Goal: Navigation & Orientation: Find specific page/section

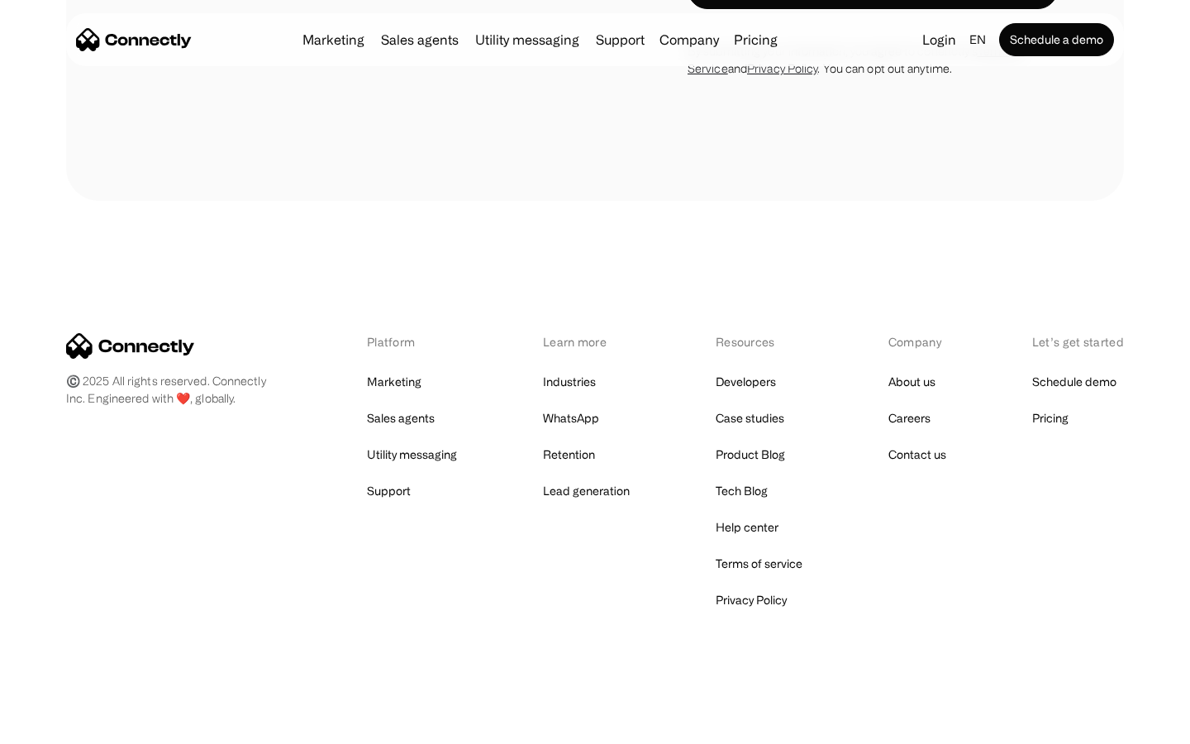
scroll to position [1395, 0]
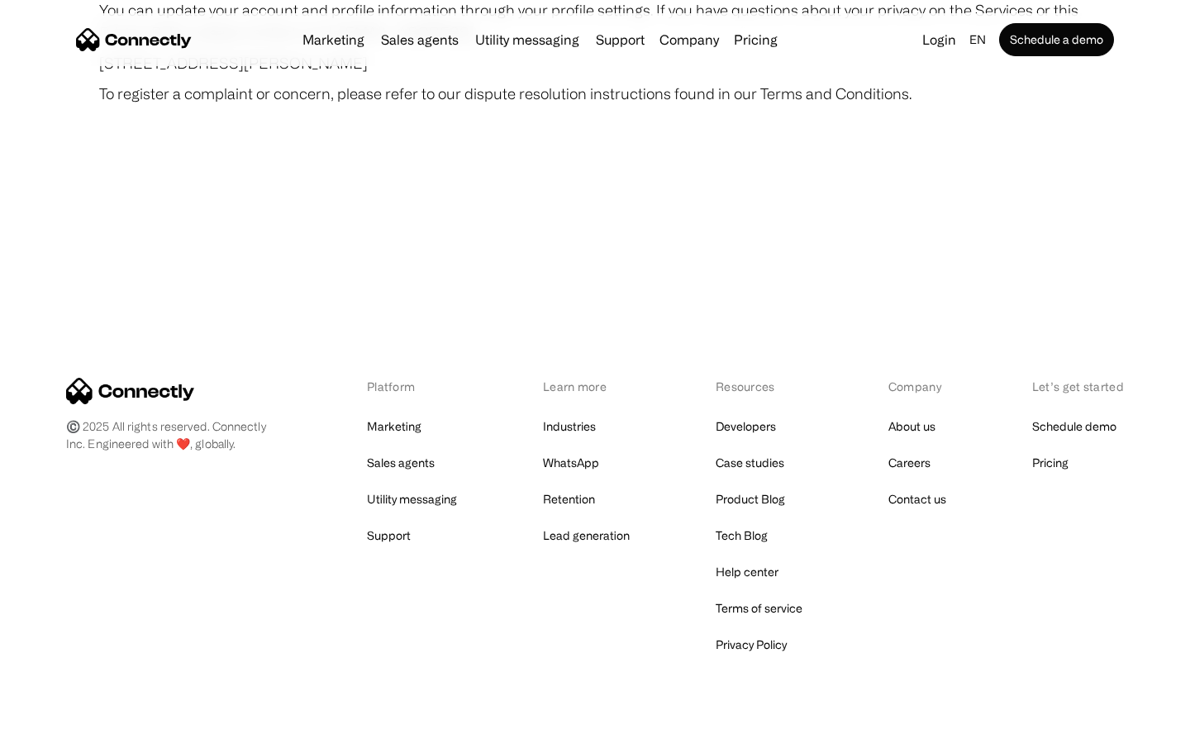
scroll to position [9621, 0]
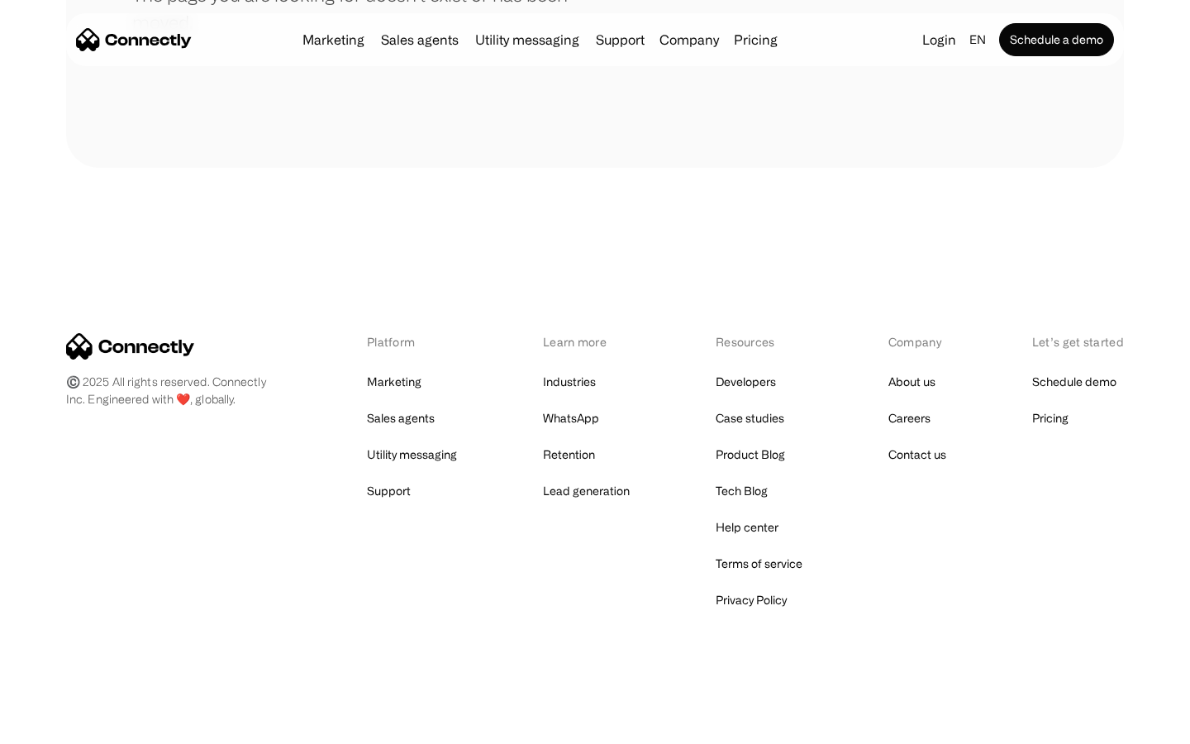
scroll to position [302, 0]
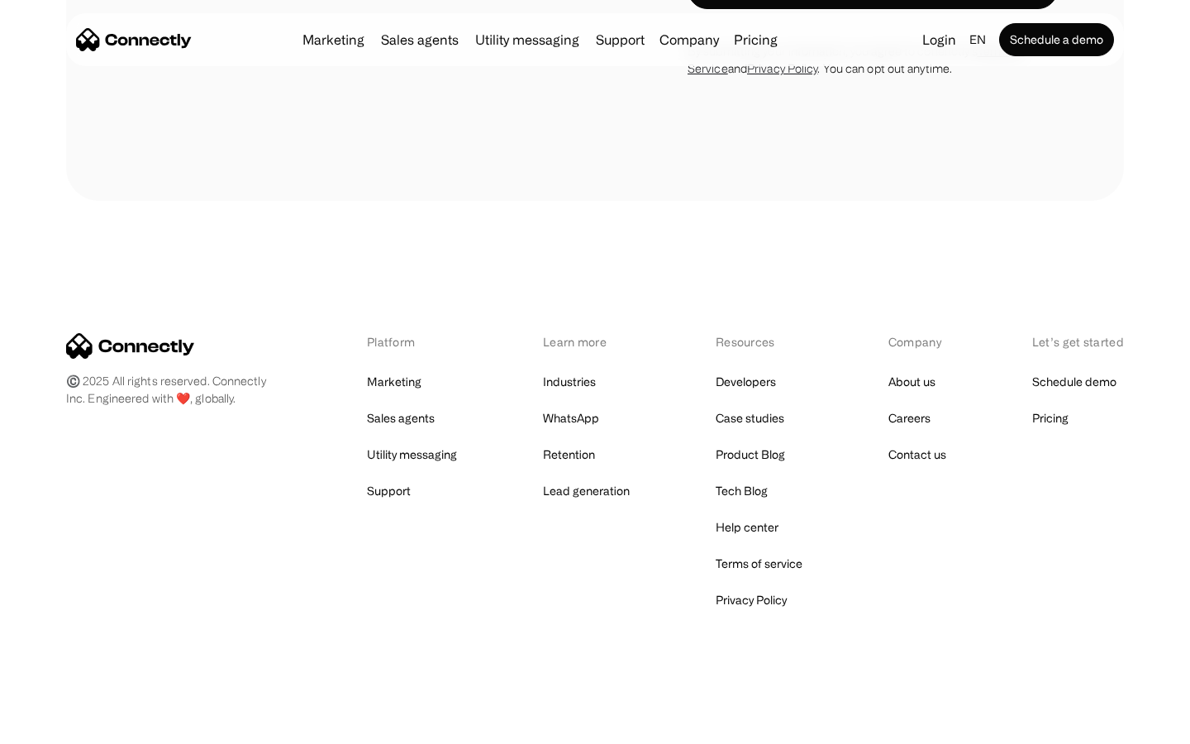
scroll to position [1120, 0]
